Goal: Transaction & Acquisition: Purchase product/service

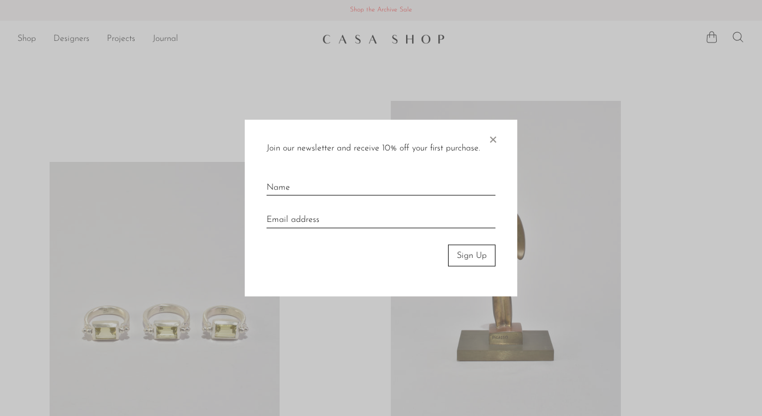
click at [490, 139] on span "×" at bounding box center [493, 136] width 11 height 35
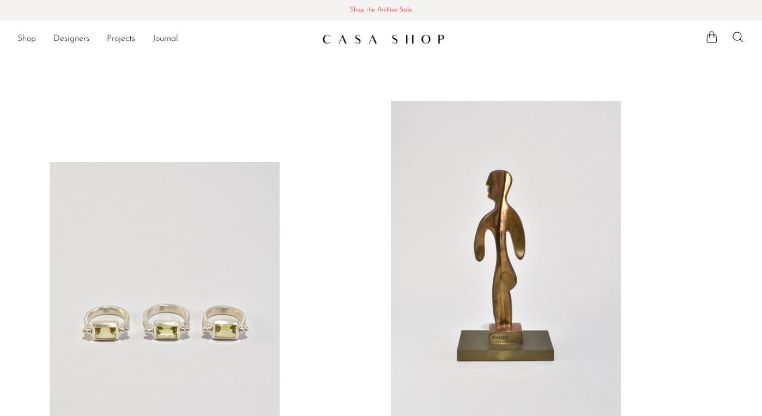
click at [32, 39] on link "Shop" at bounding box center [26, 39] width 19 height 14
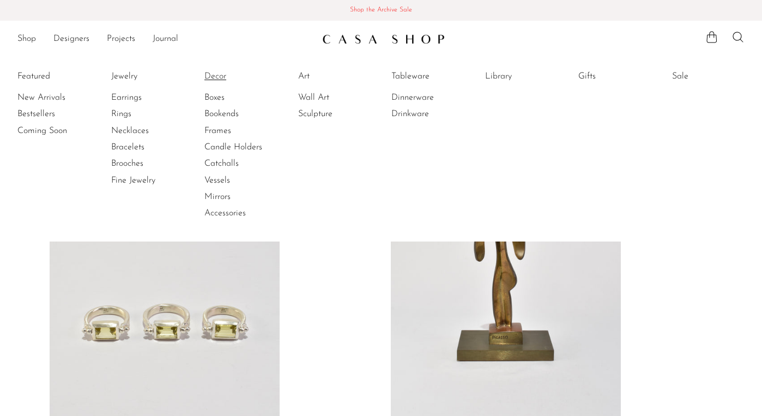
click at [212, 75] on link "Decor" at bounding box center [245, 76] width 82 height 12
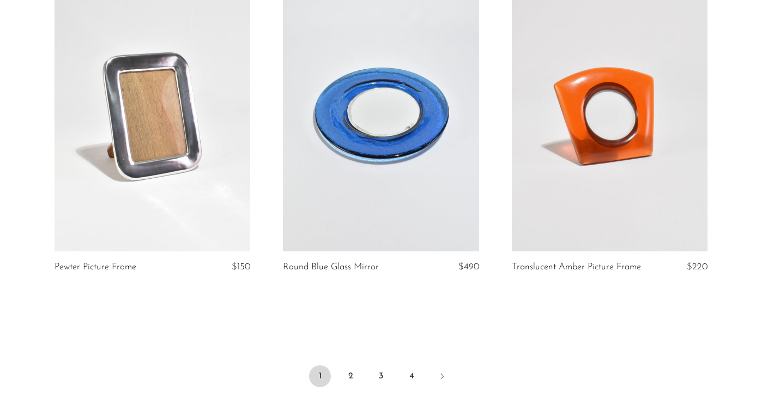
scroll to position [3774, 0]
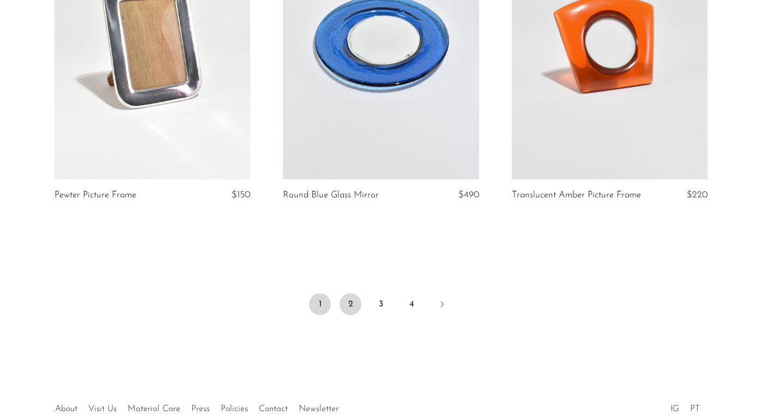
click at [351, 308] on link "2" at bounding box center [351, 304] width 22 height 22
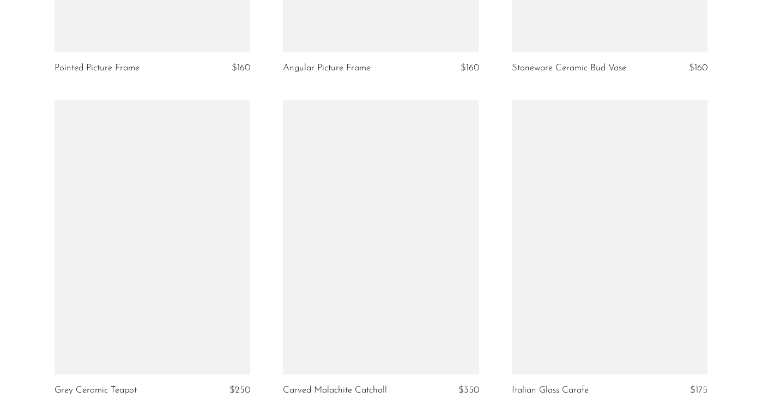
scroll to position [3650, 0]
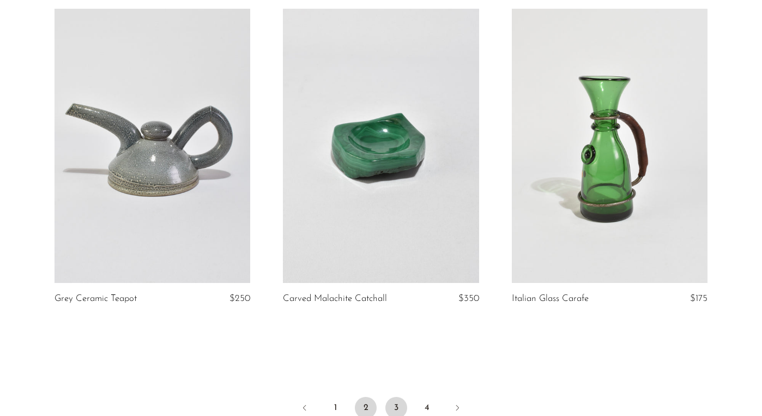
click at [396, 411] on link "3" at bounding box center [397, 408] width 22 height 22
